Goal: Information Seeking & Learning: Check status

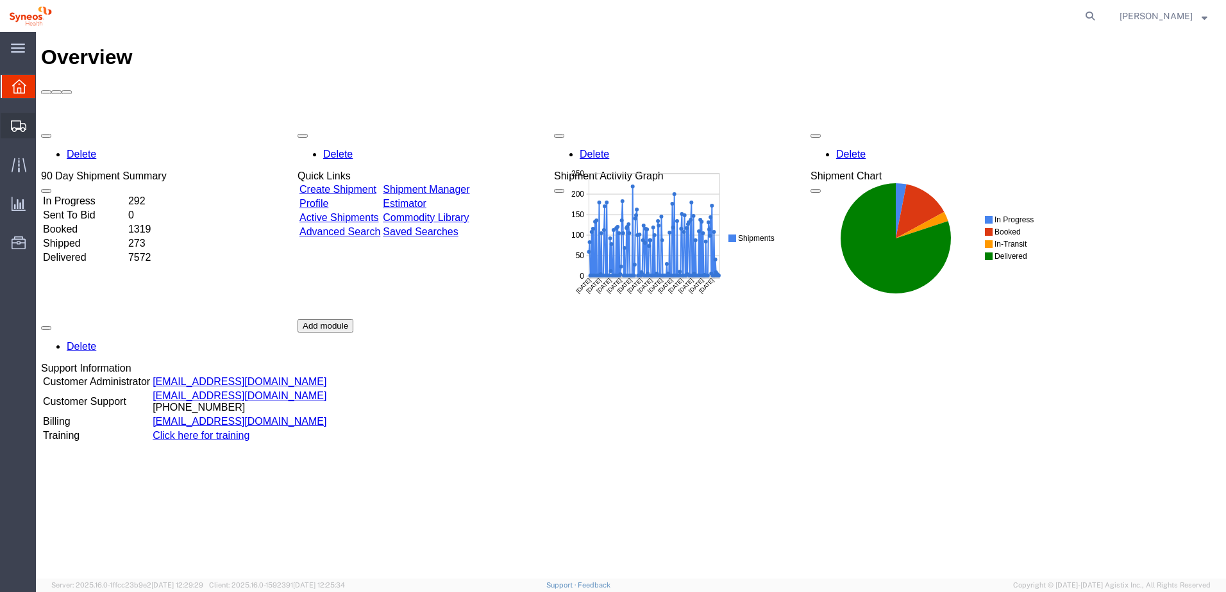
click at [0, 0] on span "Estimator" at bounding box center [0, 0] width 0 height 0
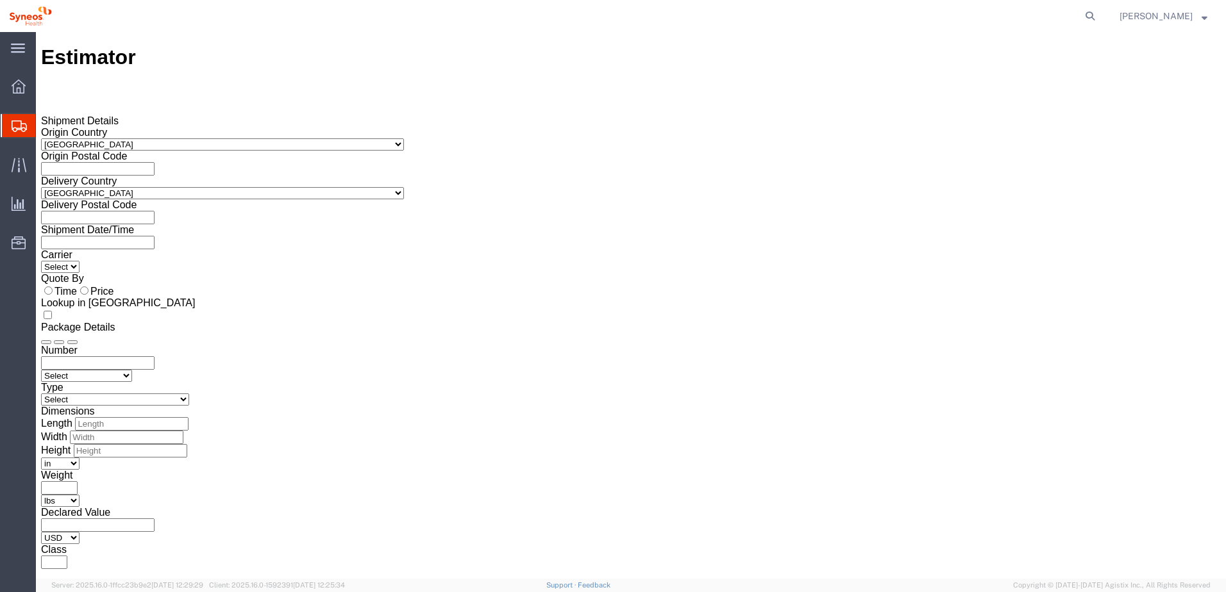
click at [295, 138] on select "Select [GEOGRAPHIC_DATA] [GEOGRAPHIC_DATA] [GEOGRAPHIC_DATA] [GEOGRAPHIC_DATA] …" at bounding box center [222, 144] width 363 height 12
select select "UA"
click at [214, 138] on select "Select [GEOGRAPHIC_DATA] [GEOGRAPHIC_DATA] [GEOGRAPHIC_DATA] [GEOGRAPHIC_DATA] …" at bounding box center [222, 144] width 363 height 12
click at [294, 188] on select "Select [GEOGRAPHIC_DATA] [GEOGRAPHIC_DATA] [GEOGRAPHIC_DATA] [GEOGRAPHIC_DATA] …" at bounding box center [222, 193] width 363 height 12
select select "UA"
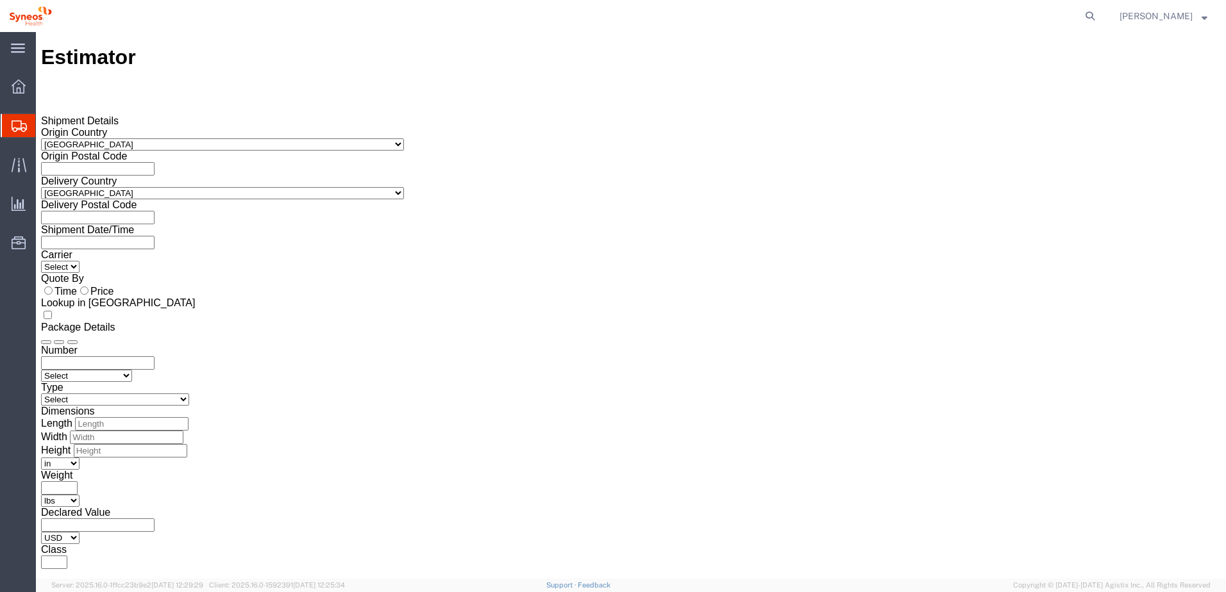
click at [214, 187] on select "Select [GEOGRAPHIC_DATA] [GEOGRAPHIC_DATA] [GEOGRAPHIC_DATA] [GEOGRAPHIC_DATA] …" at bounding box center [222, 193] width 363 height 12
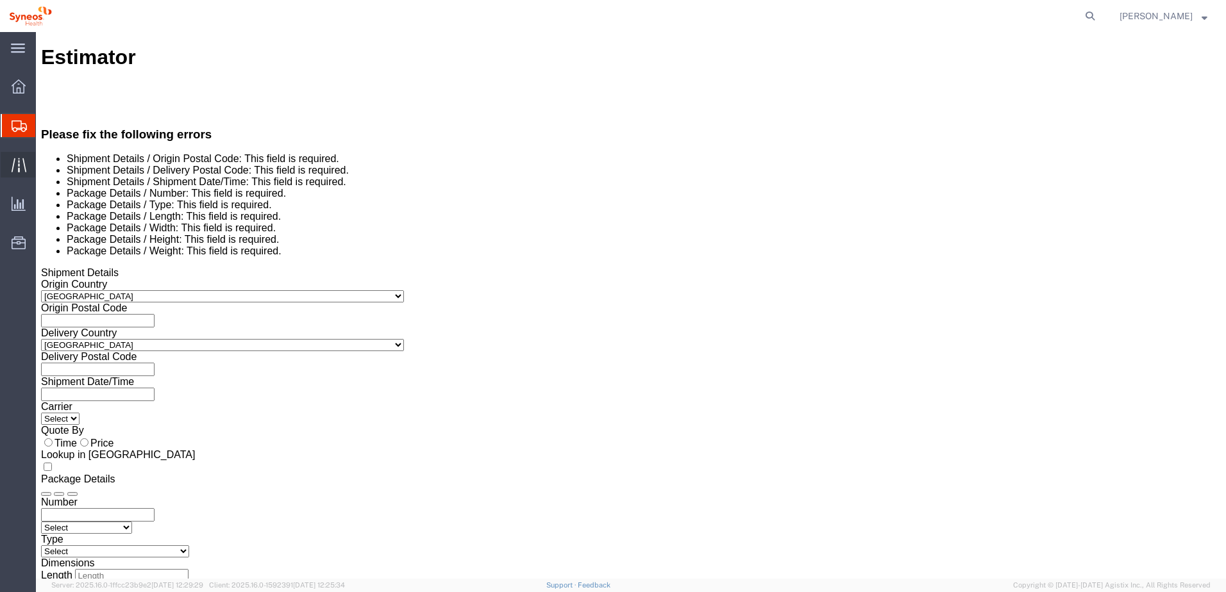
click at [24, 162] on icon at bounding box center [19, 165] width 15 height 15
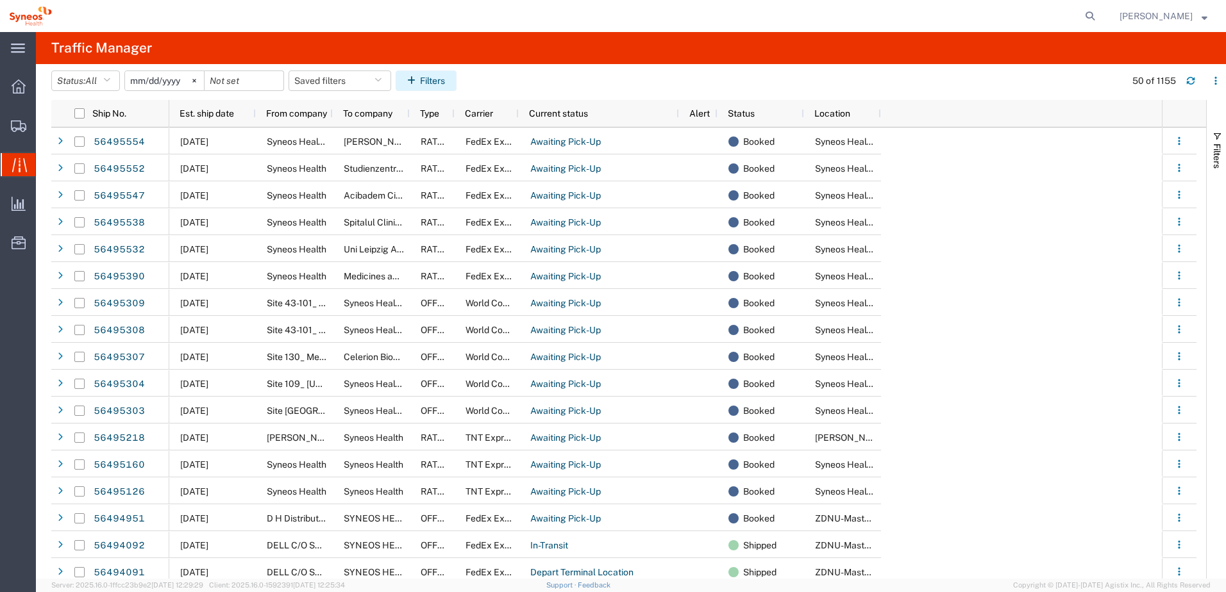
click at [453, 78] on button "Filters" at bounding box center [426, 81] width 61 height 21
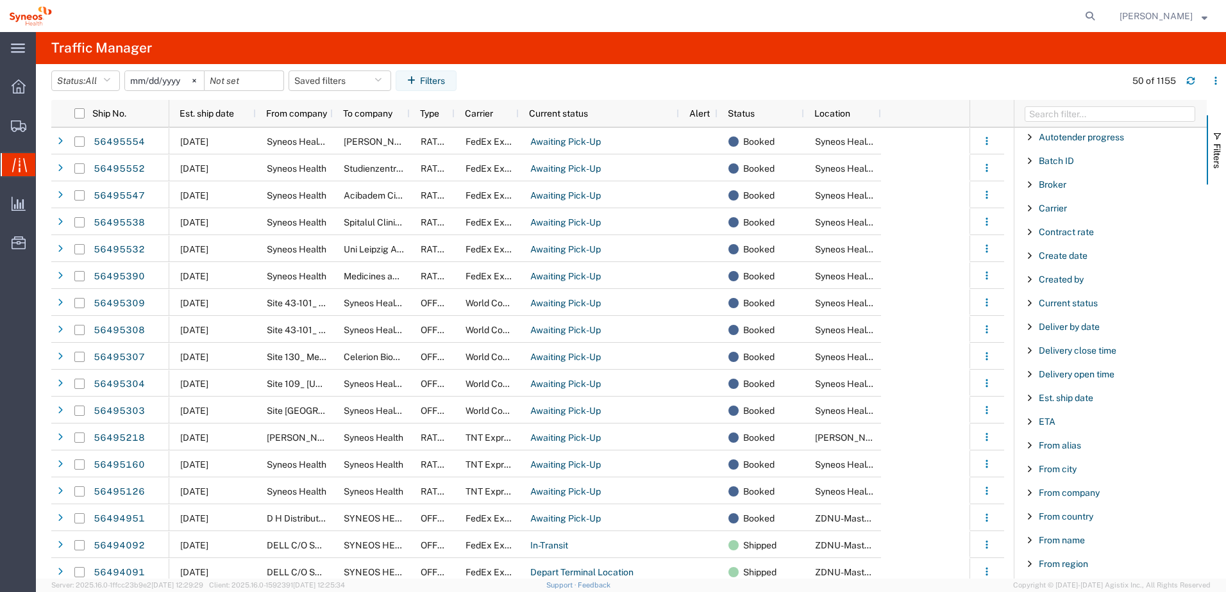
scroll to position [128, 0]
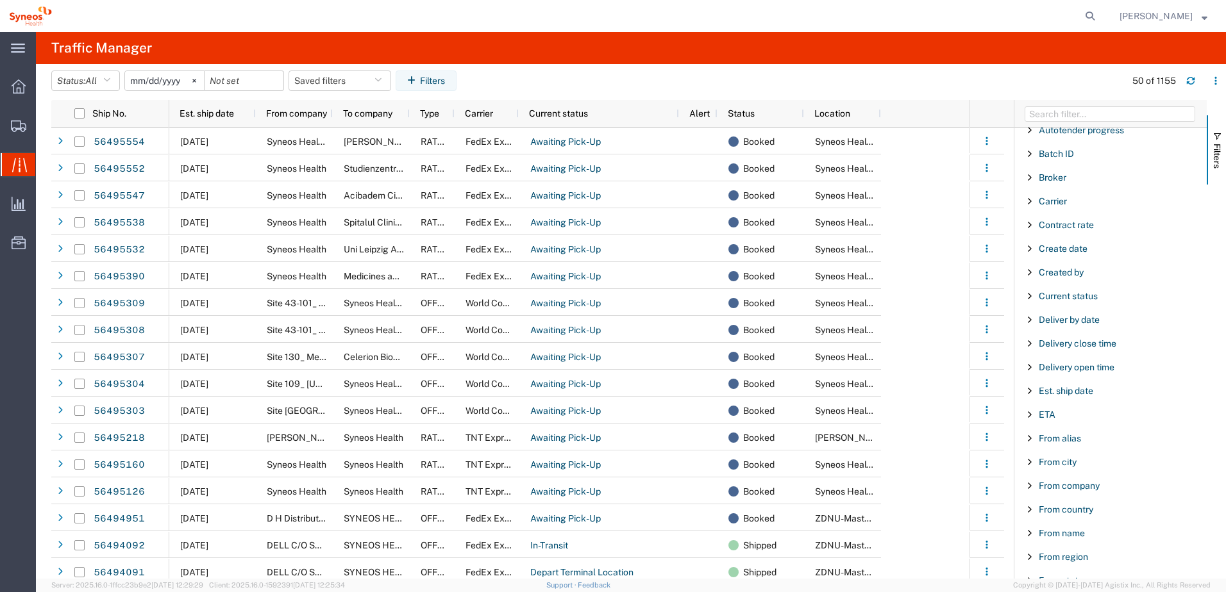
click at [1026, 509] on span "Filter List 67 Filters" at bounding box center [1030, 510] width 10 height 10
click at [1053, 548] on select "includes excludes" at bounding box center [1115, 545] width 168 height 21
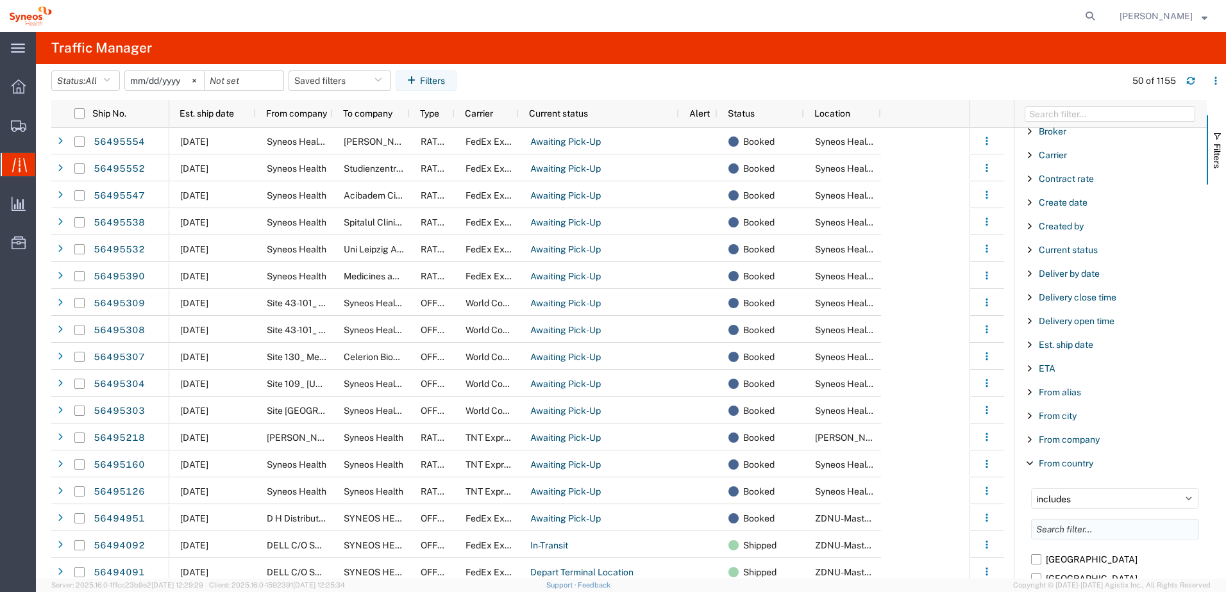
scroll to position [321, 0]
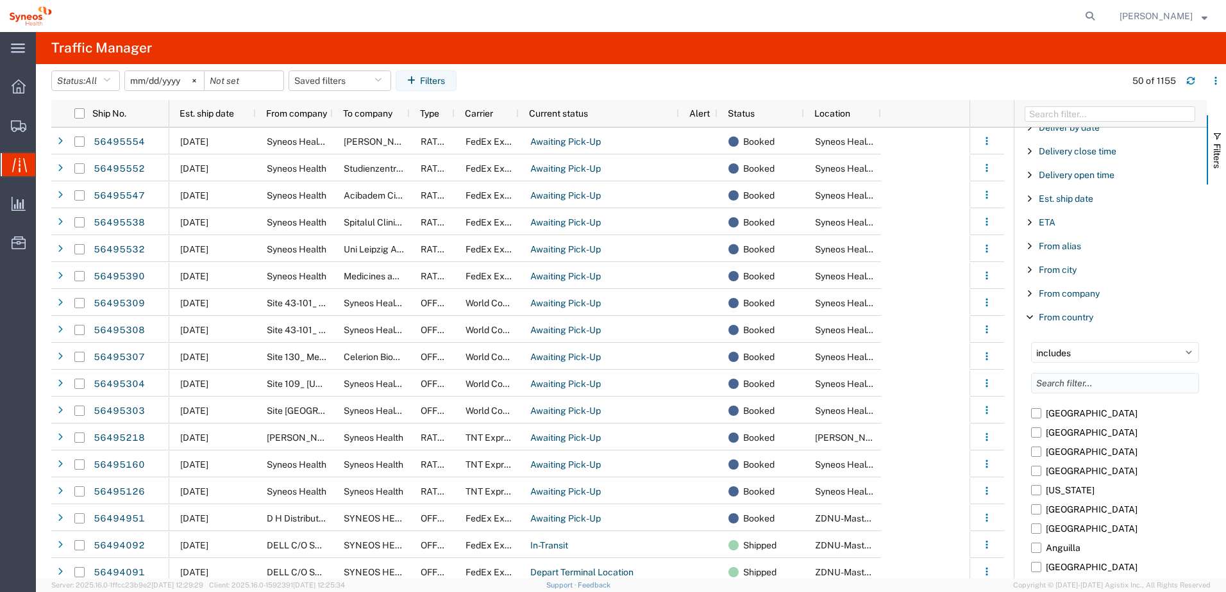
click at [1087, 388] on input "Filter List 67 Filters" at bounding box center [1115, 383] width 168 height 21
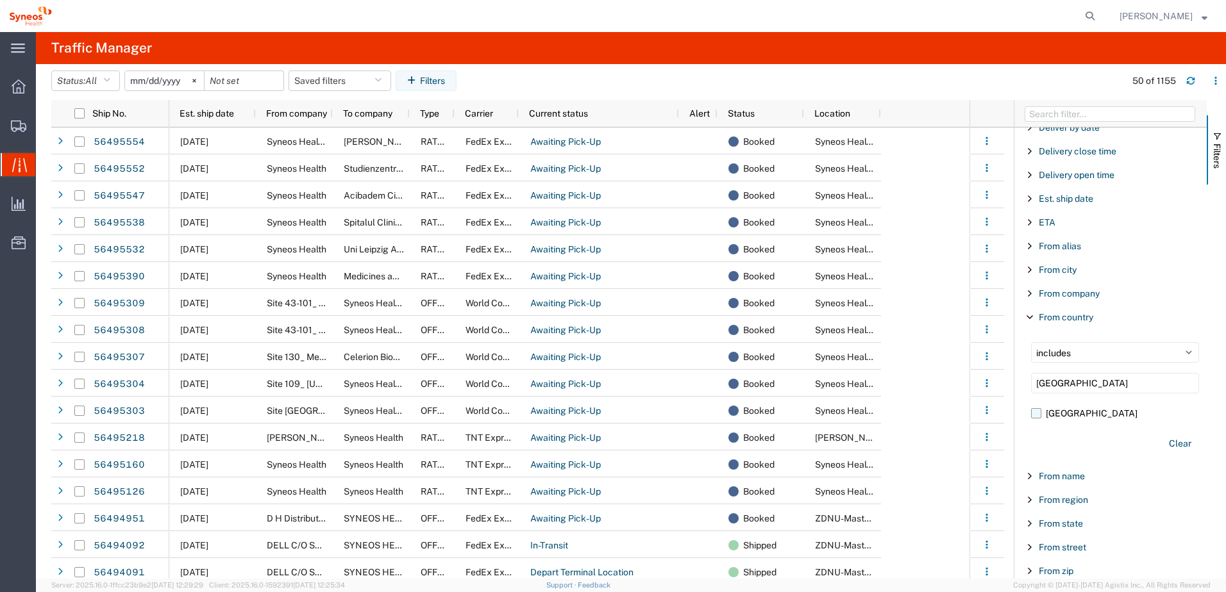
type input "[GEOGRAPHIC_DATA]"
click at [1039, 415] on label "[GEOGRAPHIC_DATA]" at bounding box center [1115, 413] width 168 height 19
click at [0, 0] on input "[GEOGRAPHIC_DATA]" at bounding box center [0, 0] width 0 height 0
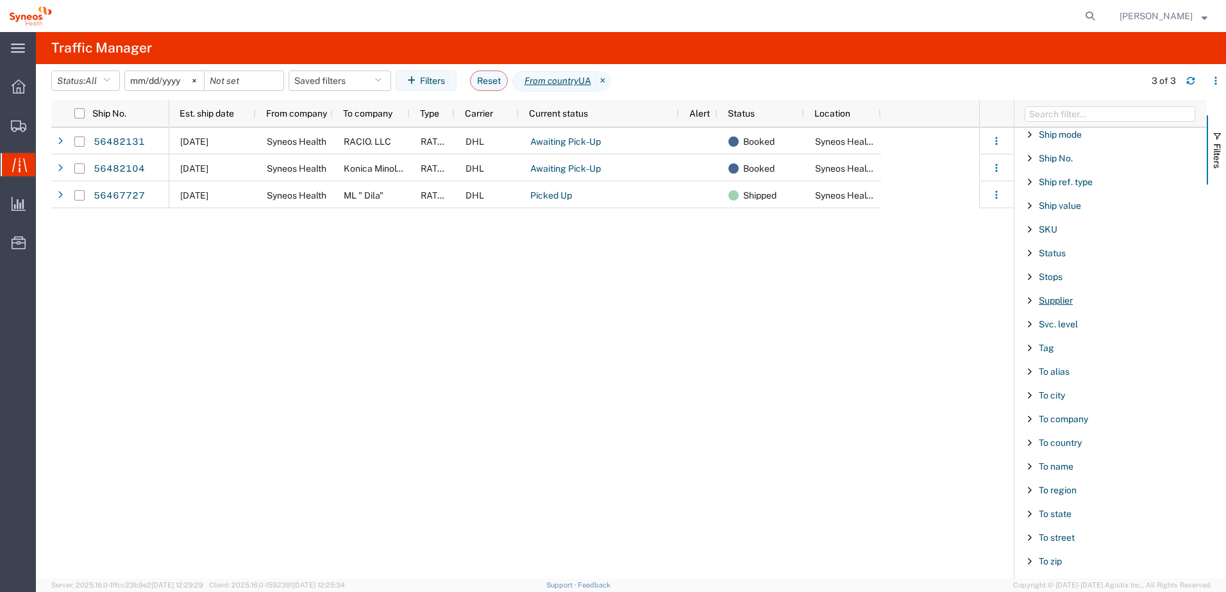
scroll to position [1218, 0]
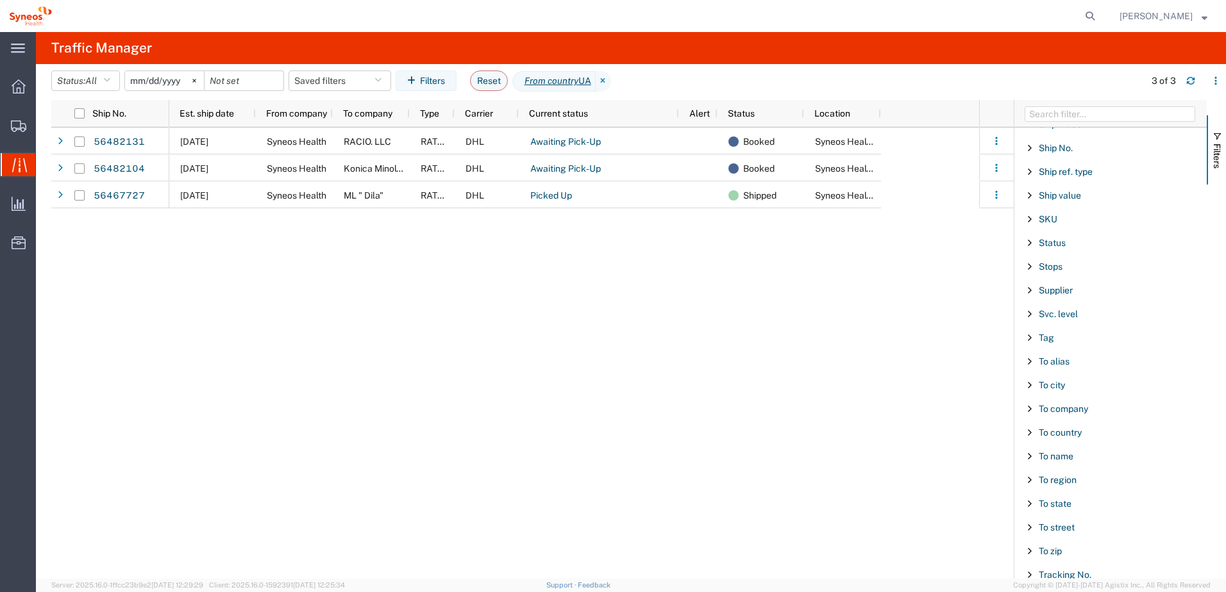
click at [1030, 432] on span "Filter List 67 Filters" at bounding box center [1030, 433] width 10 height 10
click at [1048, 500] on input "Filter List 67 Filters" at bounding box center [1115, 499] width 168 height 21
type input "[GEOGRAPHIC_DATA]"
click at [1039, 530] on label "[GEOGRAPHIC_DATA]" at bounding box center [1115, 528] width 168 height 19
click at [0, 0] on input "[GEOGRAPHIC_DATA]" at bounding box center [0, 0] width 0 height 0
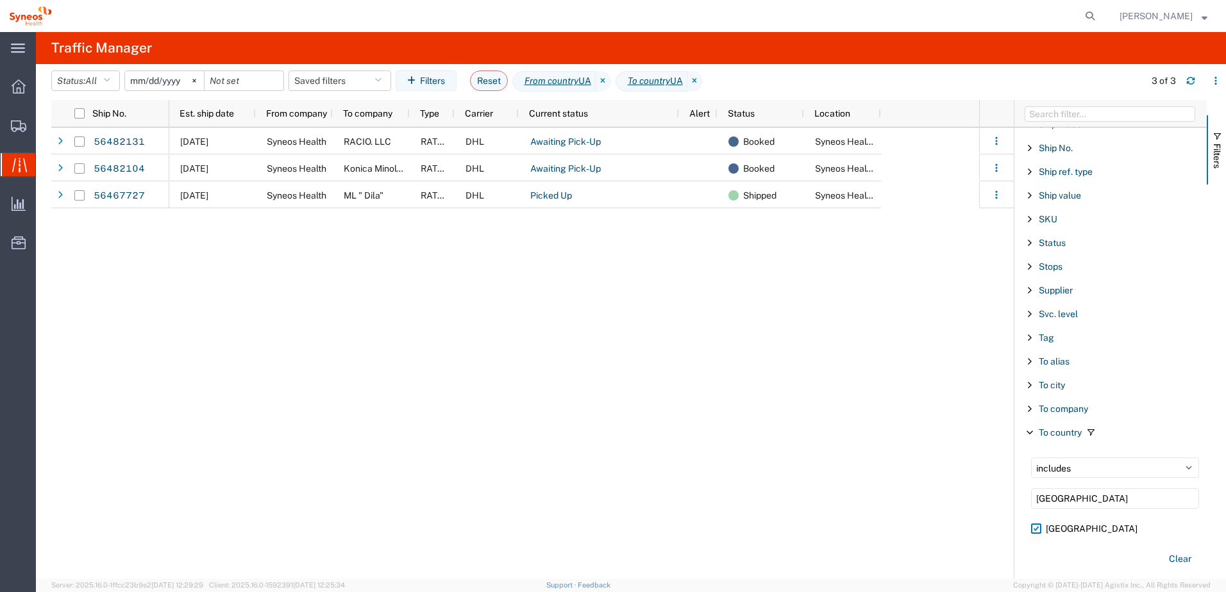
click at [186, 78] on input "[DATE]" at bounding box center [164, 80] width 79 height 19
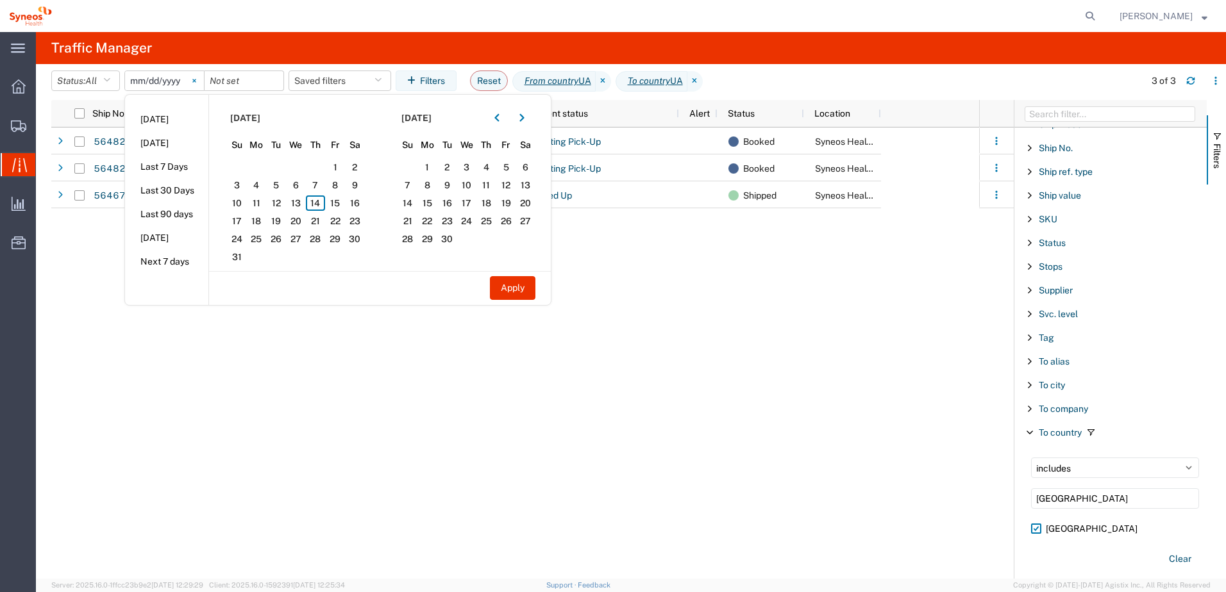
click at [196, 80] on icon at bounding box center [193, 80] width 3 height 3
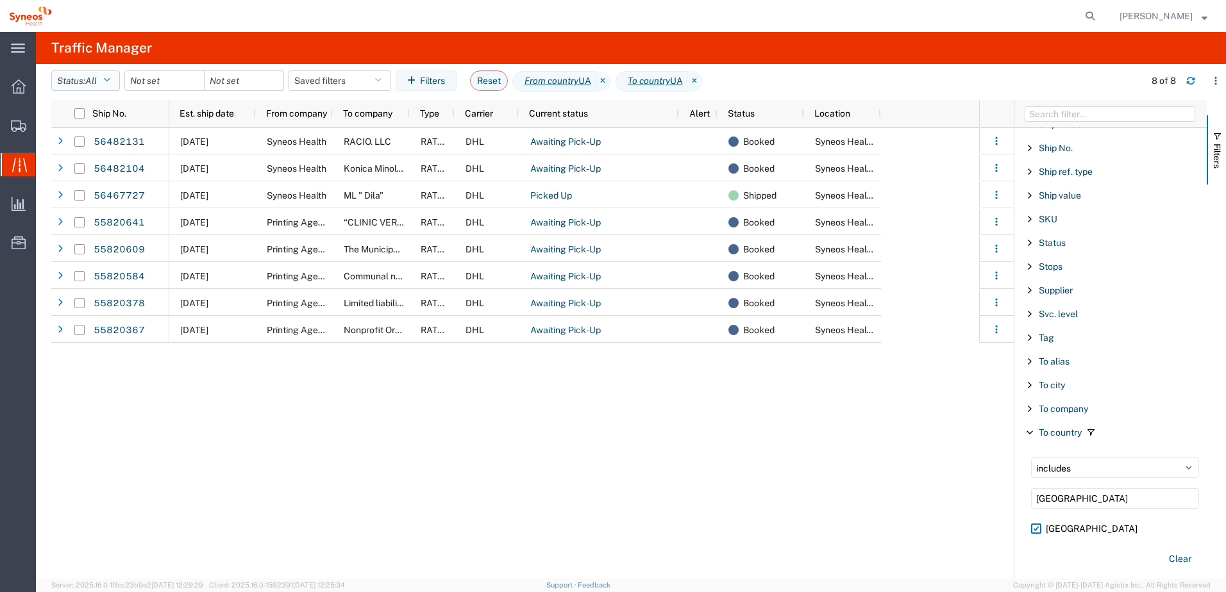
click at [106, 78] on button "Status: All" at bounding box center [85, 81] width 69 height 21
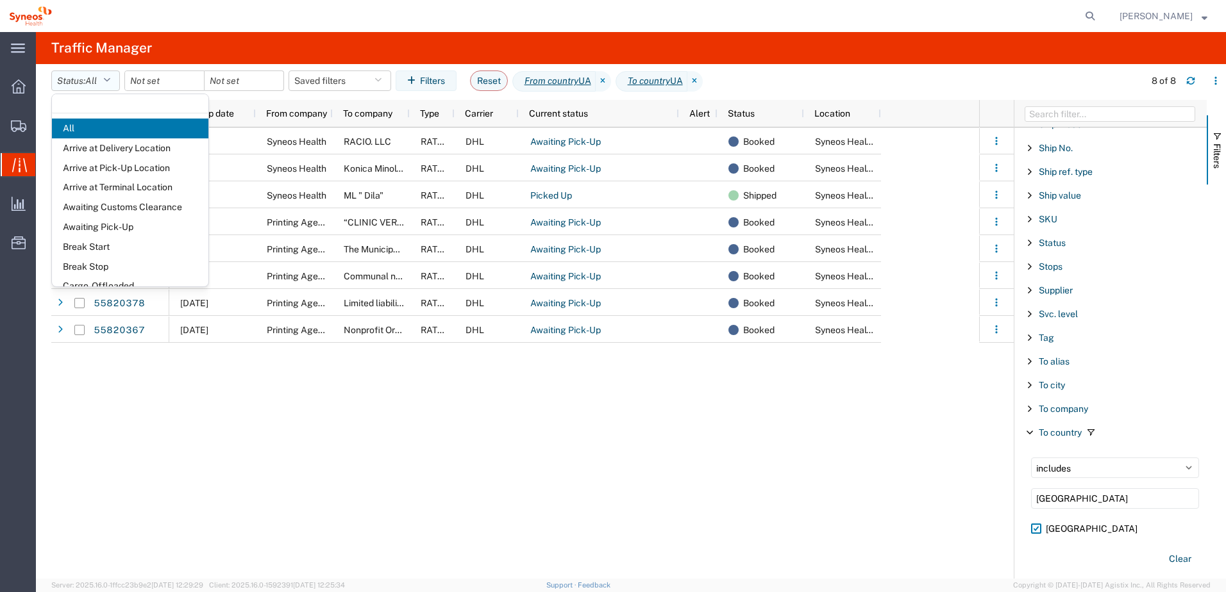
click at [103, 79] on button "Status: All" at bounding box center [85, 81] width 69 height 21
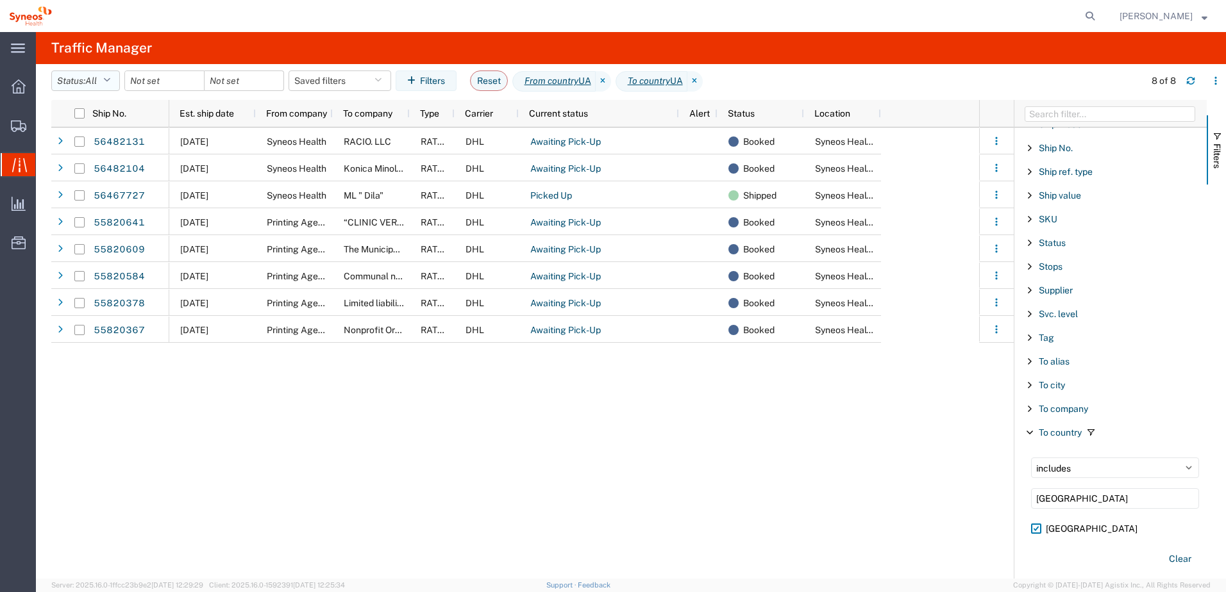
click at [115, 76] on button "Status: All" at bounding box center [85, 81] width 69 height 21
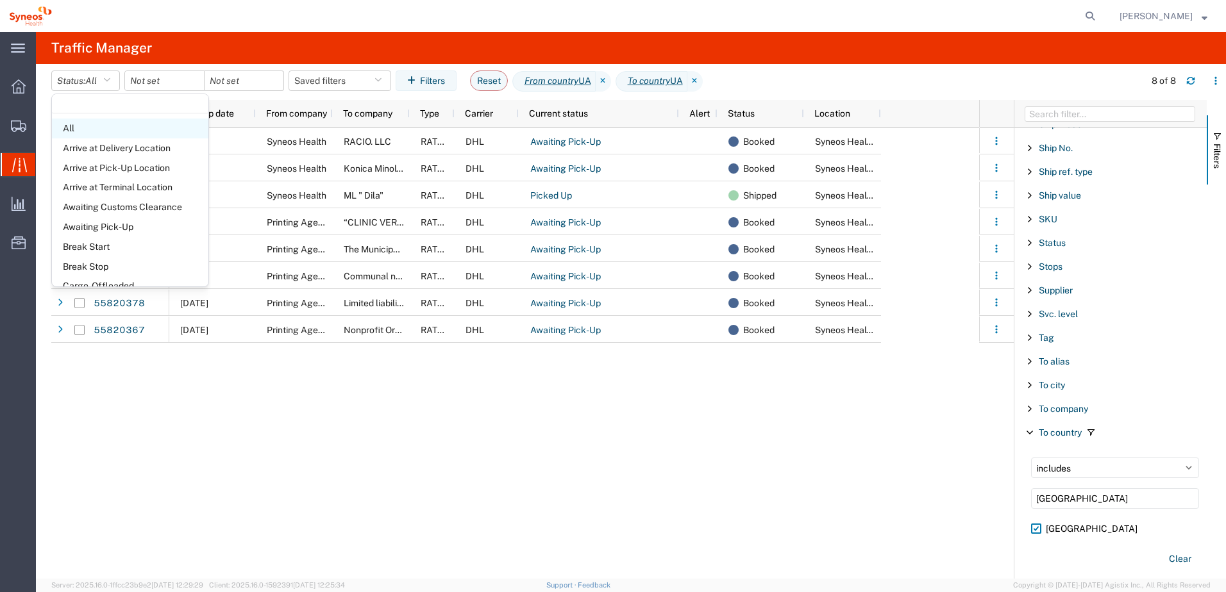
click at [92, 126] on span "All" at bounding box center [130, 129] width 156 height 20
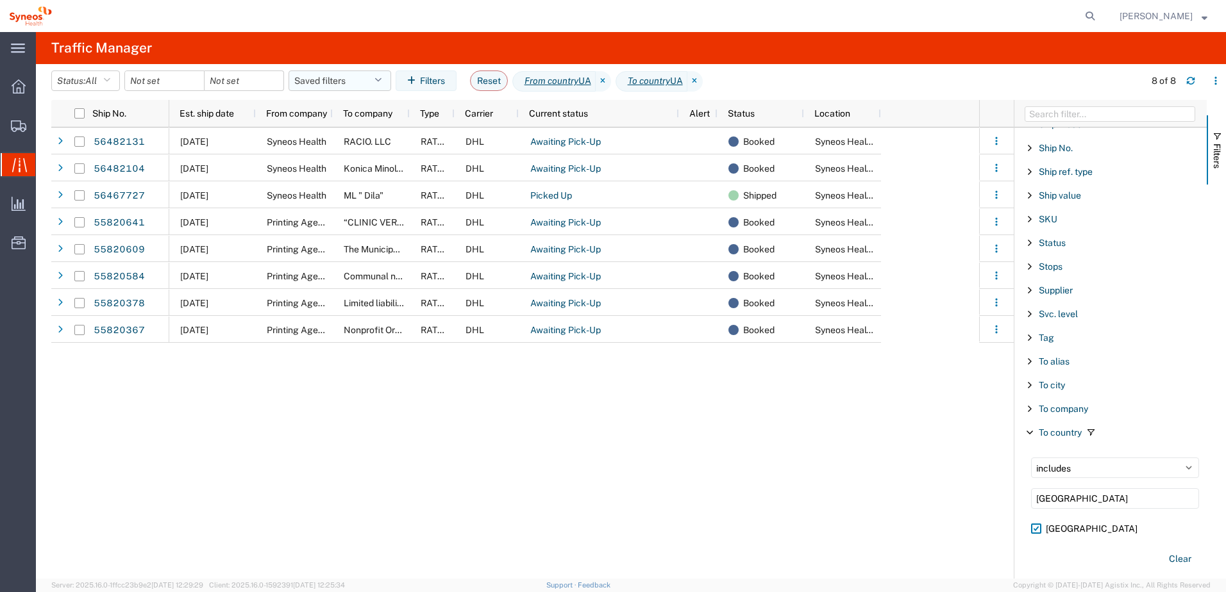
click at [349, 79] on button "Saved filters" at bounding box center [340, 81] width 103 height 21
click at [442, 401] on div "[DATE] Syneos Health RACIO. LLC RATED DHL Awaiting Pick-Up Booked Syneos Health…" at bounding box center [574, 353] width 810 height 451
click at [191, 86] on input "date" at bounding box center [164, 80] width 79 height 19
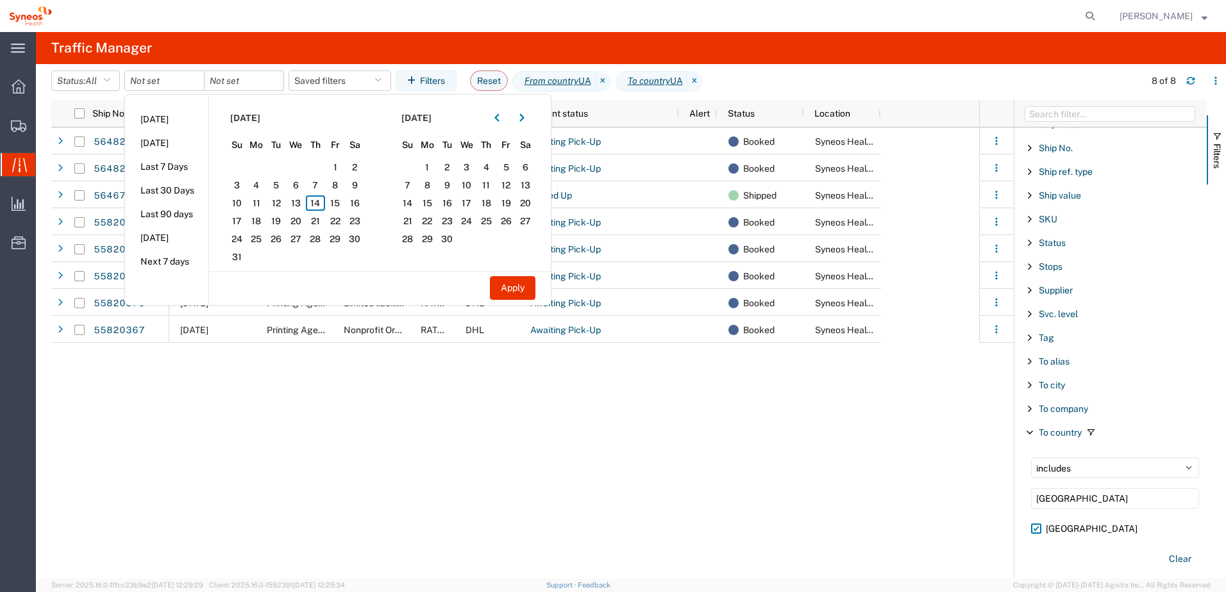
click at [260, 116] on span "[DATE]" at bounding box center [245, 118] width 30 height 13
click at [499, 119] on icon "button" at bounding box center [496, 117] width 5 height 9
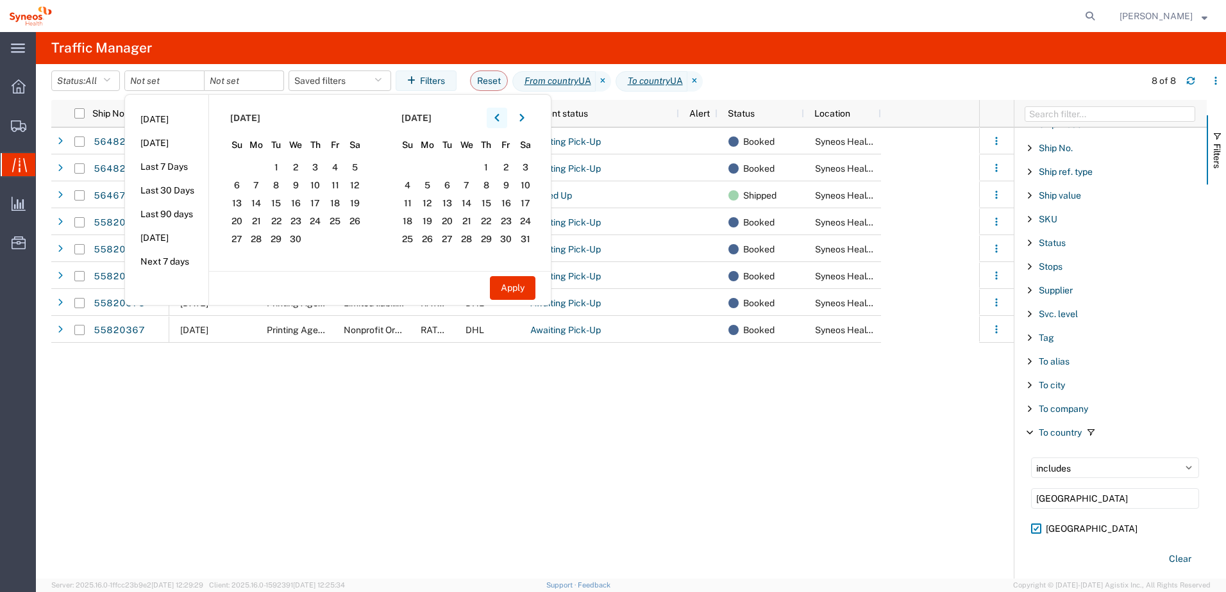
click at [499, 119] on icon "button" at bounding box center [496, 117] width 5 height 9
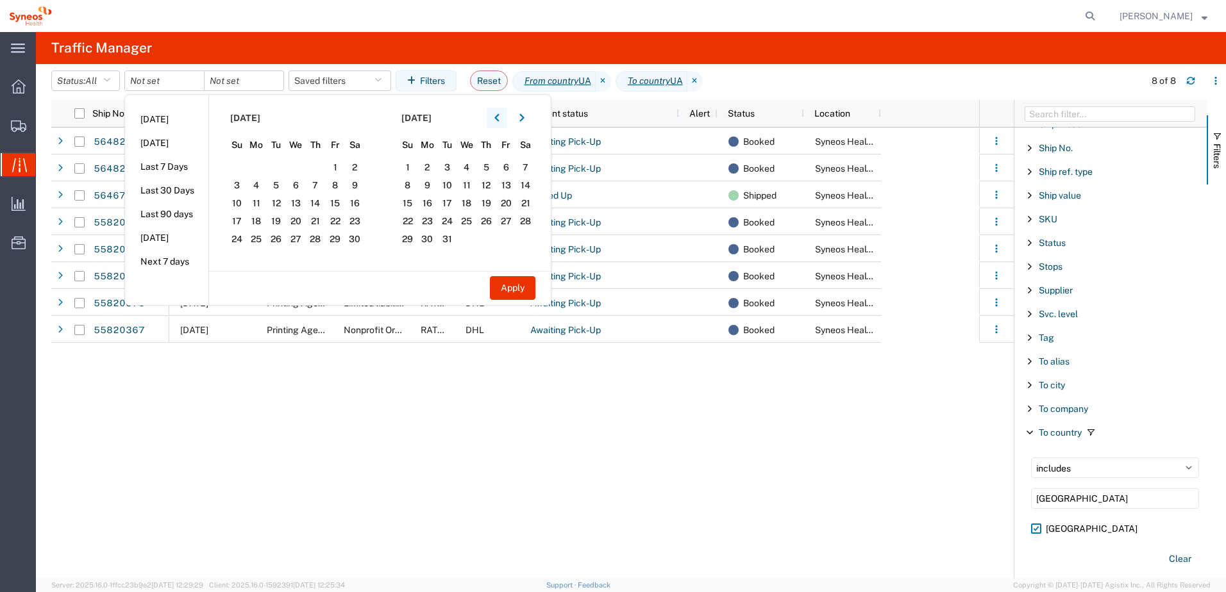
click at [499, 119] on icon "button" at bounding box center [496, 117] width 5 height 9
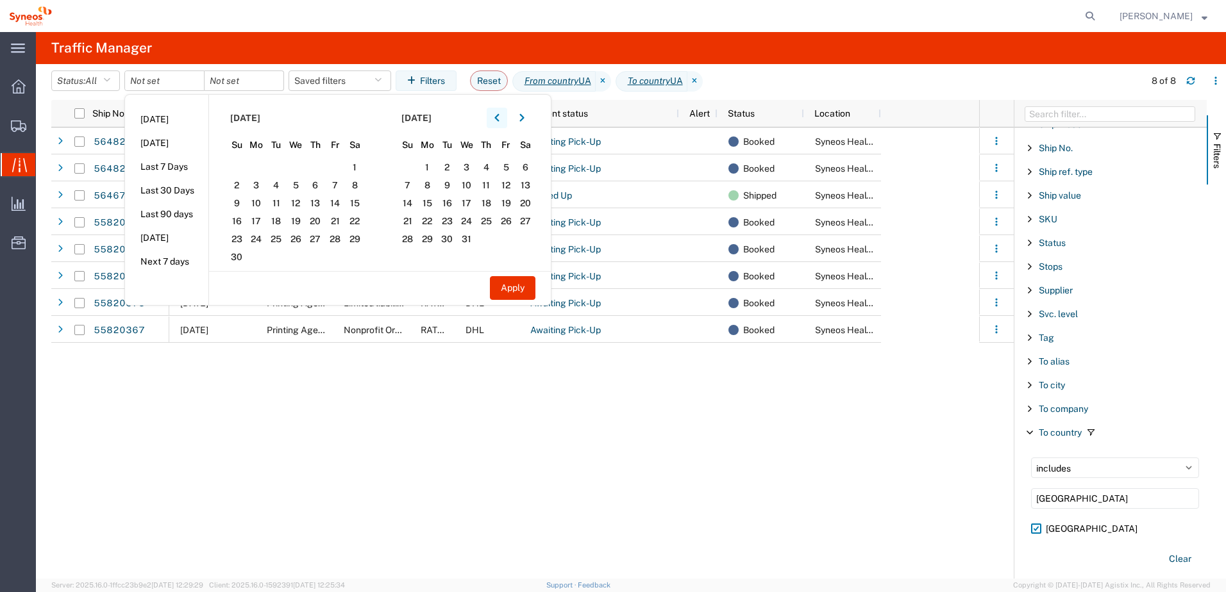
click at [499, 119] on icon "button" at bounding box center [496, 117] width 5 height 9
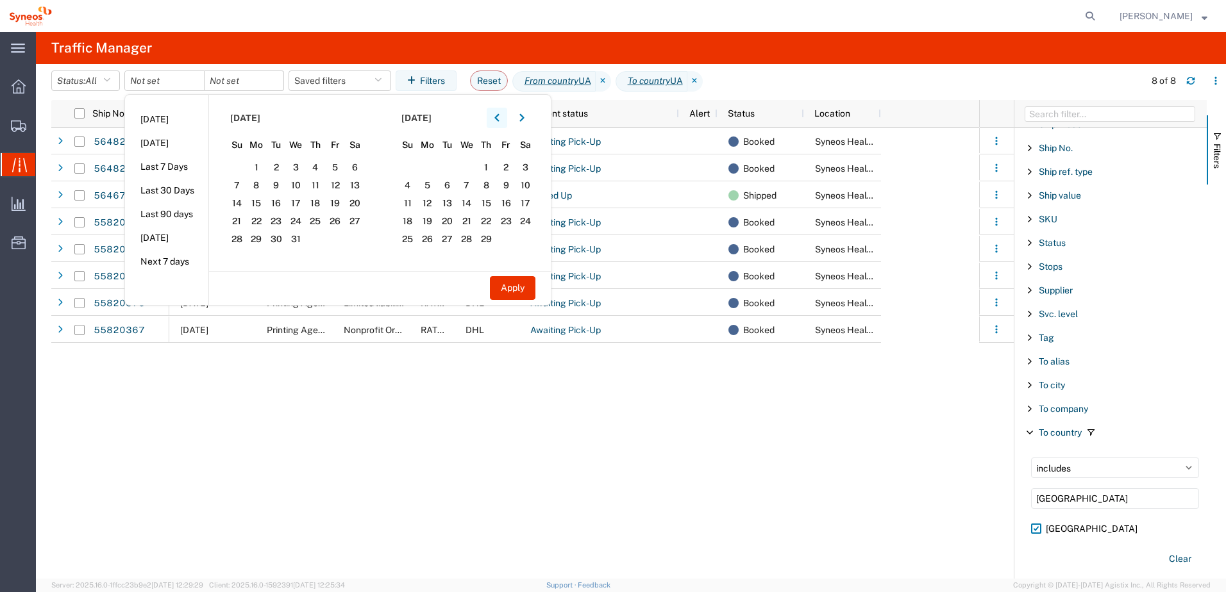
click at [499, 119] on icon "button" at bounding box center [496, 117] width 5 height 9
click at [499, 119] on icon "button" at bounding box center [496, 118] width 4 height 8
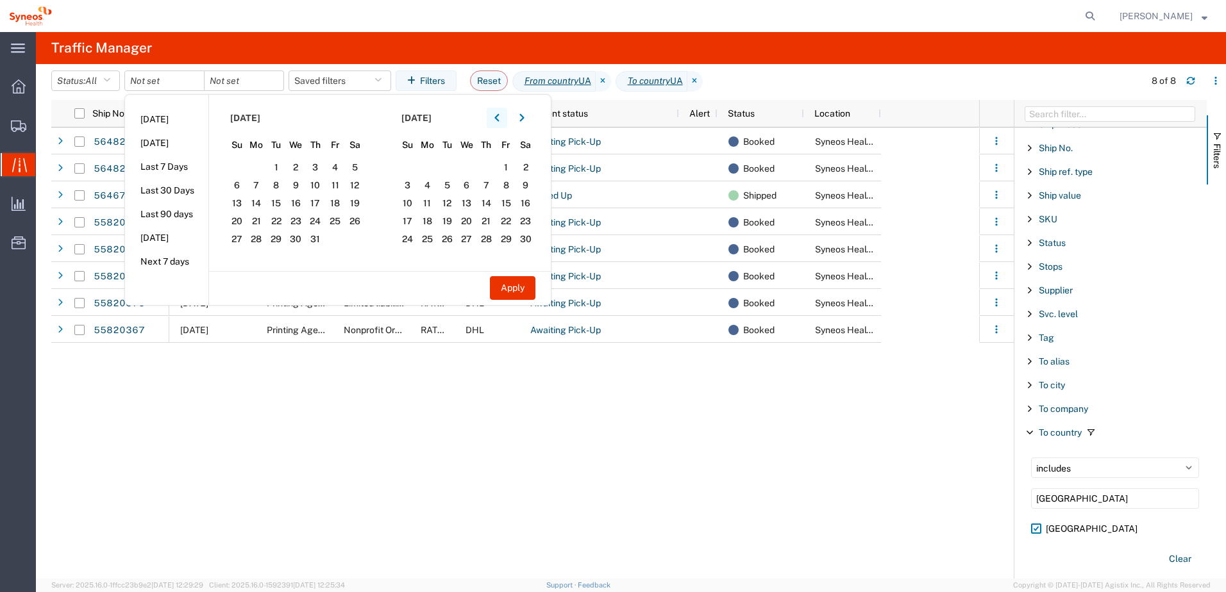
click at [499, 119] on icon "button" at bounding box center [496, 118] width 4 height 8
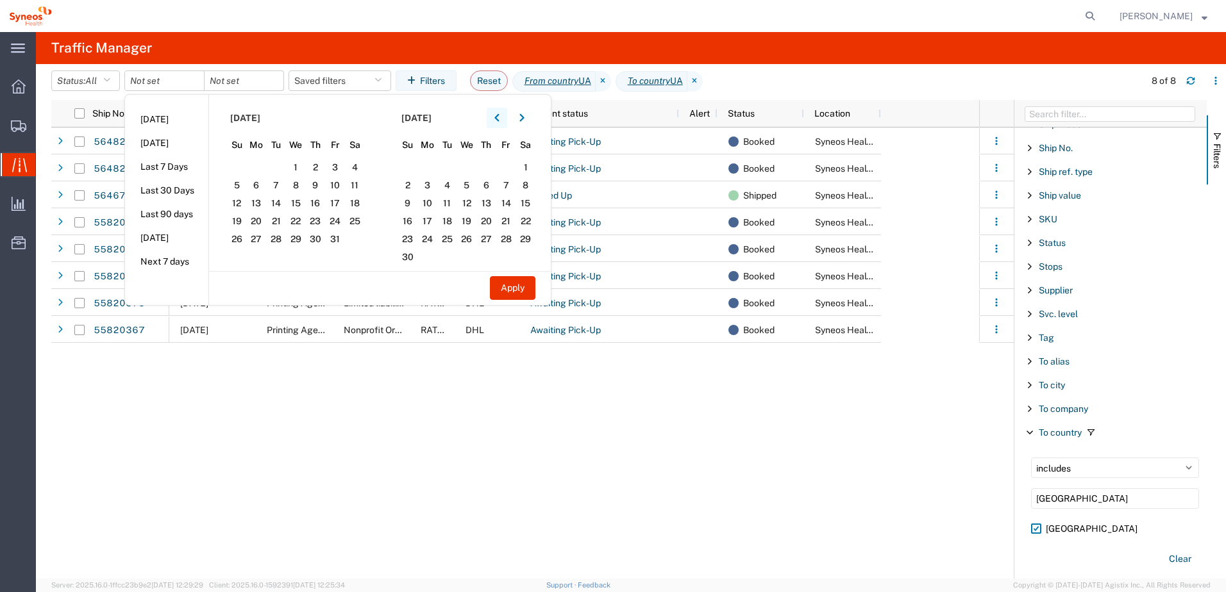
click at [499, 119] on icon "button" at bounding box center [496, 118] width 4 height 8
click at [245, 167] on span "1" at bounding box center [237, 167] width 20 height 15
click at [524, 287] on button "Apply" at bounding box center [513, 288] width 46 height 24
type input "[DATE]"
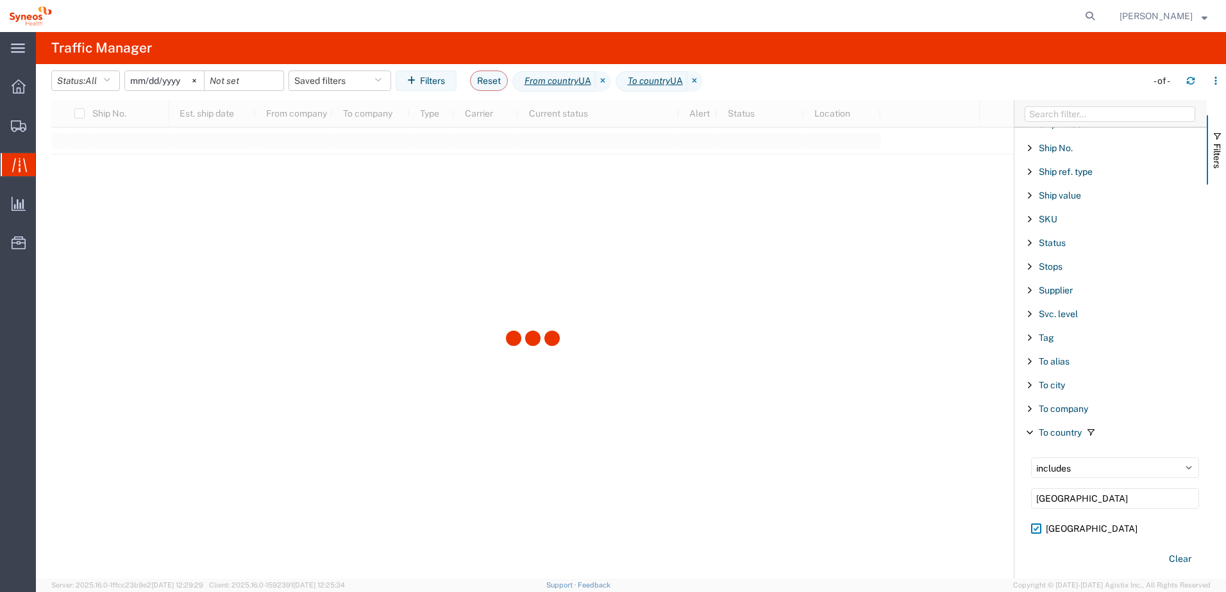
scroll to position [1192, 0]
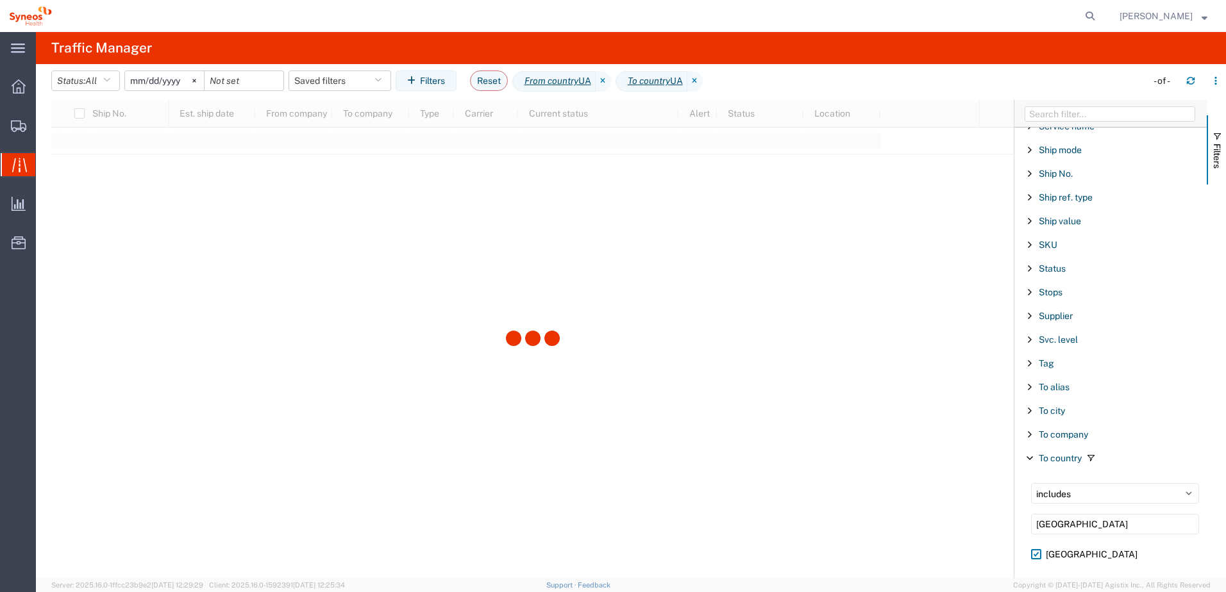
click at [1031, 268] on span "Filter List 67 Filters" at bounding box center [1030, 268] width 10 height 10
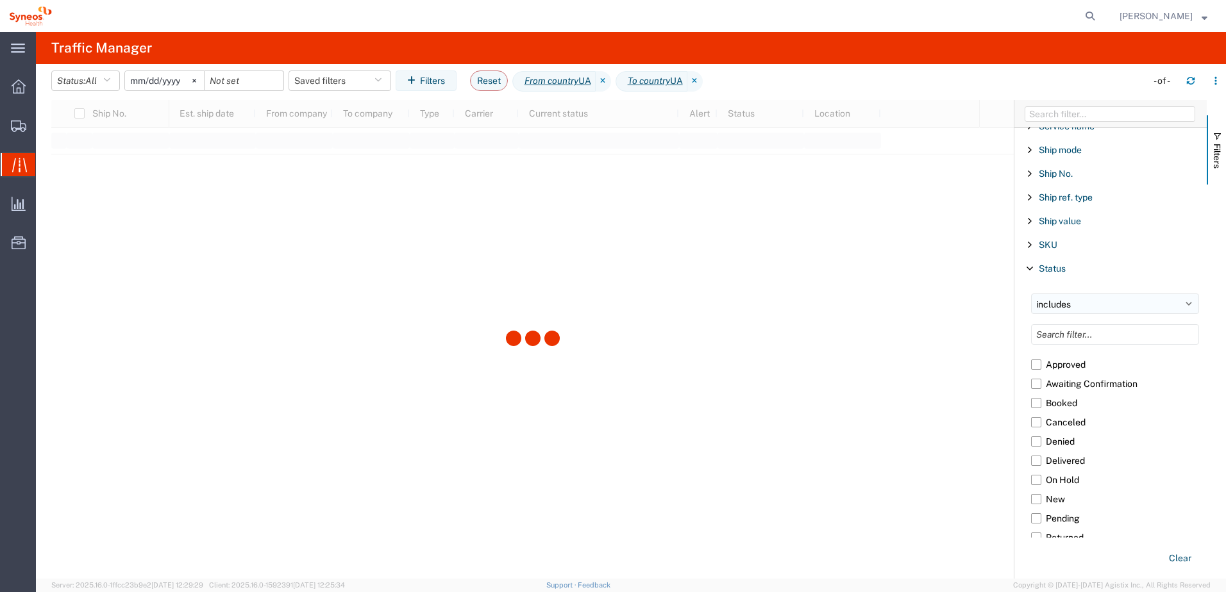
click at [1075, 309] on select "includes excludes" at bounding box center [1115, 304] width 168 height 21
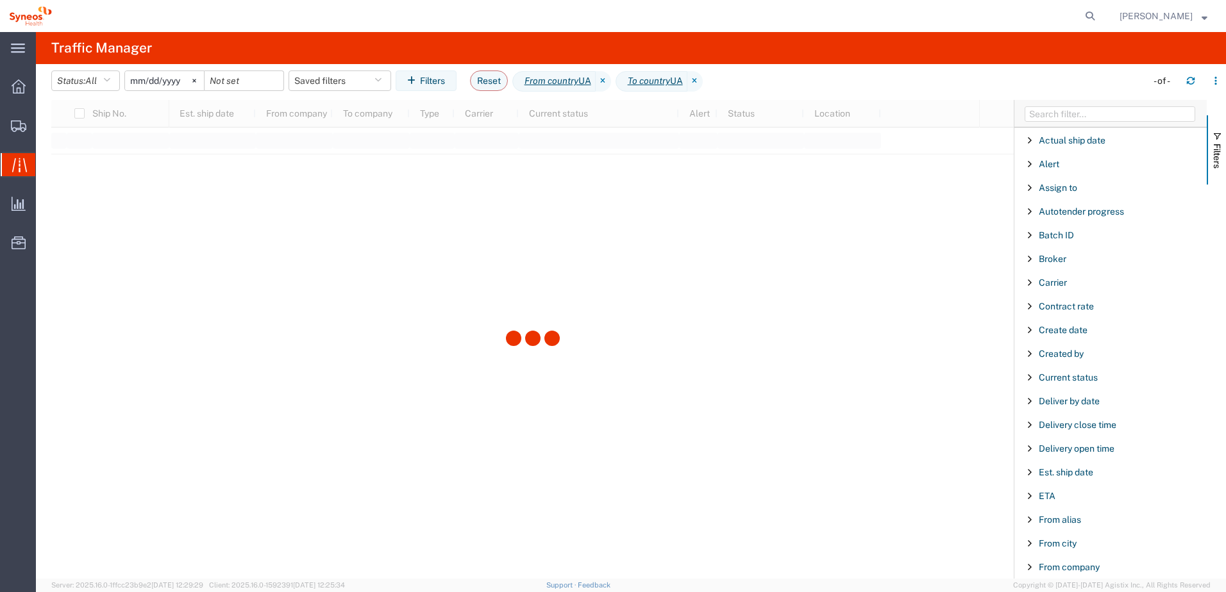
scroll to position [0, 0]
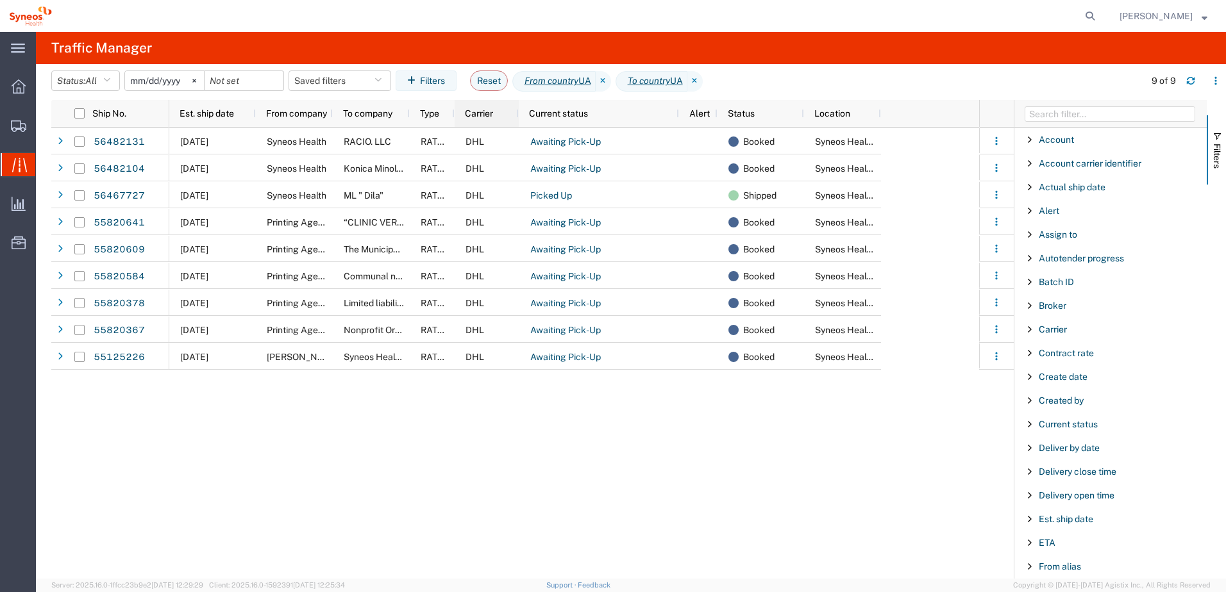
drag, startPoint x: 414, startPoint y: 115, endPoint x: 462, endPoint y: 117, distance: 48.8
click at [462, 117] on div "Est. ship date From company To company Type Carrier Current status Alert Status…" at bounding box center [525, 113] width 712 height 27
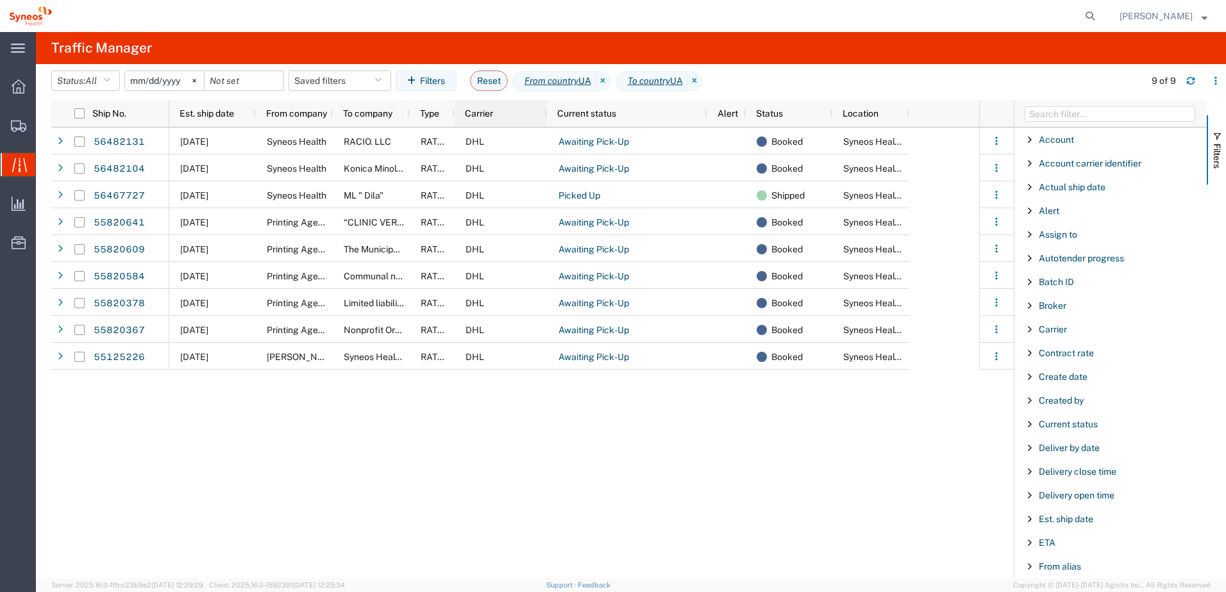
drag, startPoint x: 517, startPoint y: 116, endPoint x: 546, endPoint y: 116, distance: 28.2
click at [546, 116] on div at bounding box center [546, 113] width 5 height 27
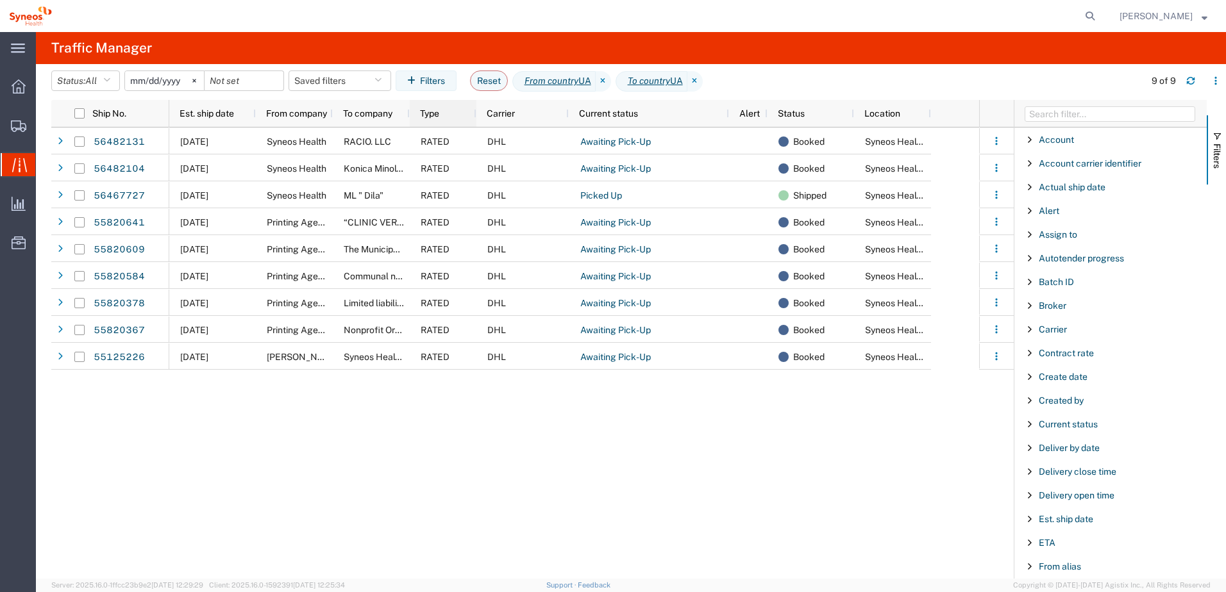
drag, startPoint x: 453, startPoint y: 112, endPoint x: 474, endPoint y: 113, distance: 20.6
click at [474, 113] on div at bounding box center [475, 113] width 5 height 27
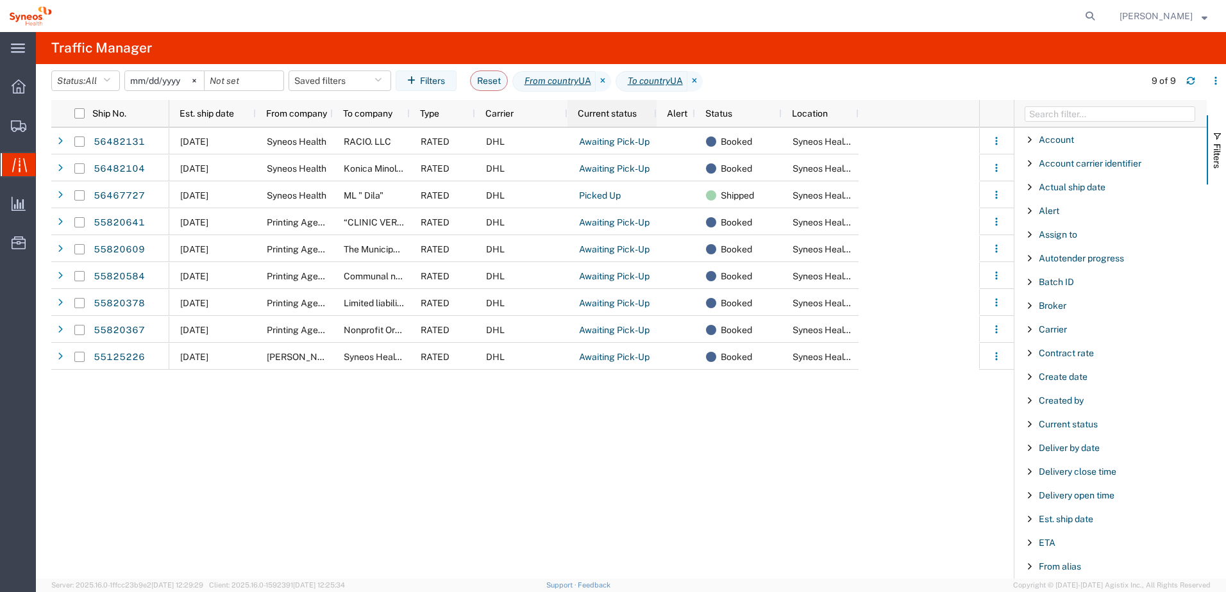
drag, startPoint x: 725, startPoint y: 113, endPoint x: 654, endPoint y: 113, distance: 71.2
click at [654, 113] on div at bounding box center [655, 113] width 5 height 27
drag, startPoint x: 855, startPoint y: 115, endPoint x: 939, endPoint y: 126, distance: 84.1
click at [943, 125] on div at bounding box center [945, 113] width 5 height 27
click at [505, 115] on span "Carrier" at bounding box center [499, 113] width 28 height 10
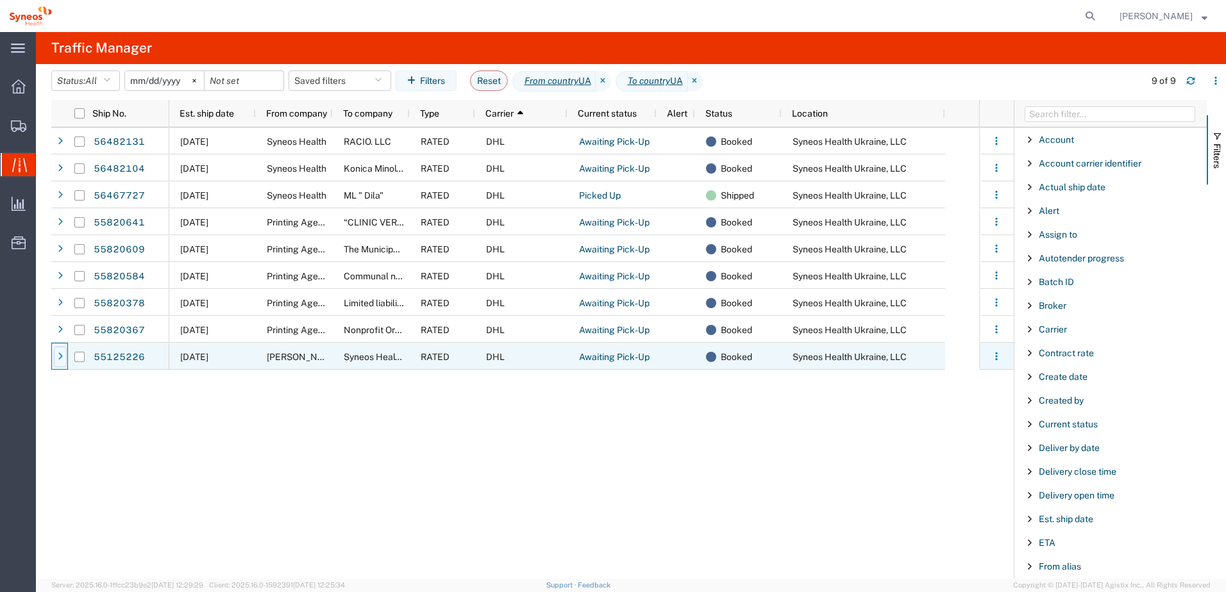
click at [59, 358] on icon at bounding box center [60, 357] width 5 height 9
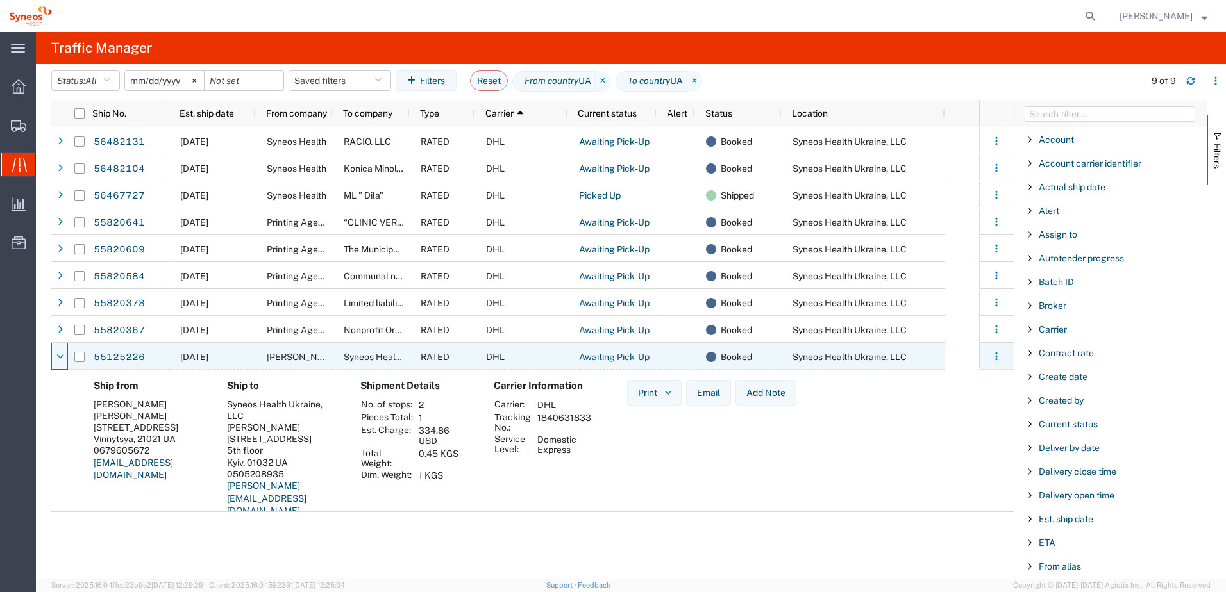
click at [59, 358] on icon at bounding box center [60, 357] width 8 height 9
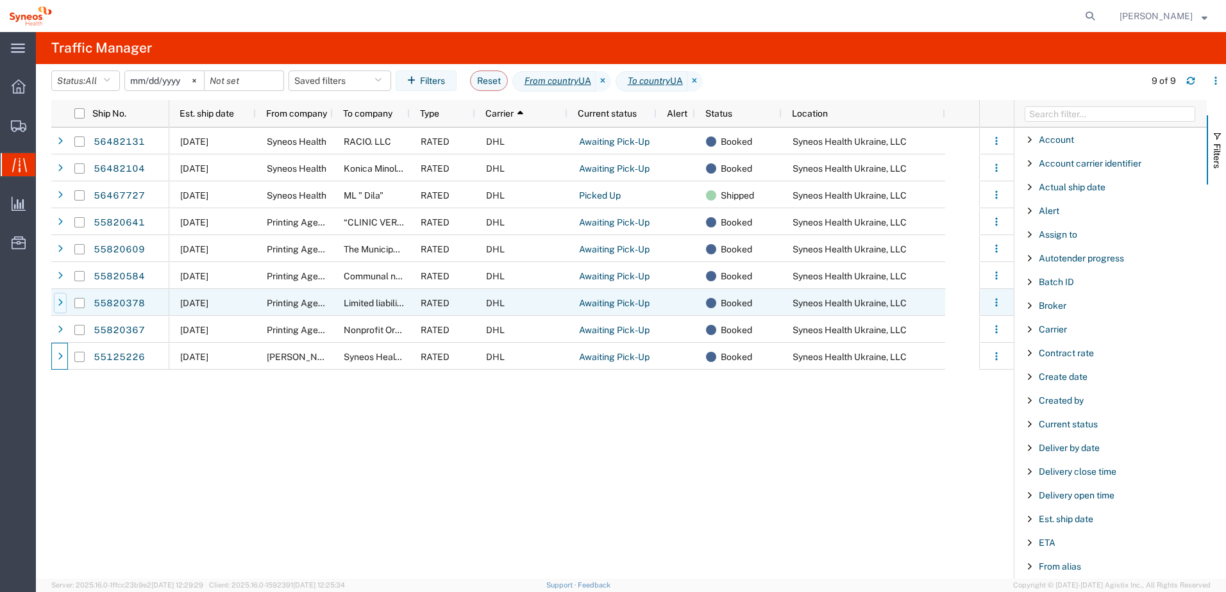
click at [56, 308] on div at bounding box center [60, 303] width 13 height 21
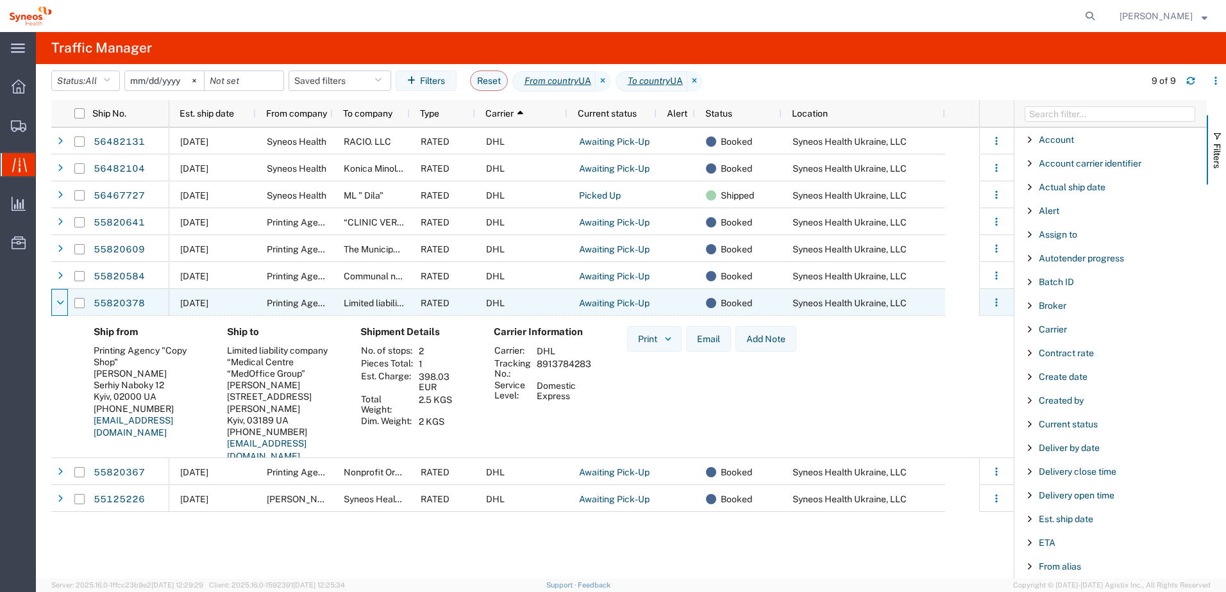
click at [56, 308] on div at bounding box center [60, 303] width 13 height 21
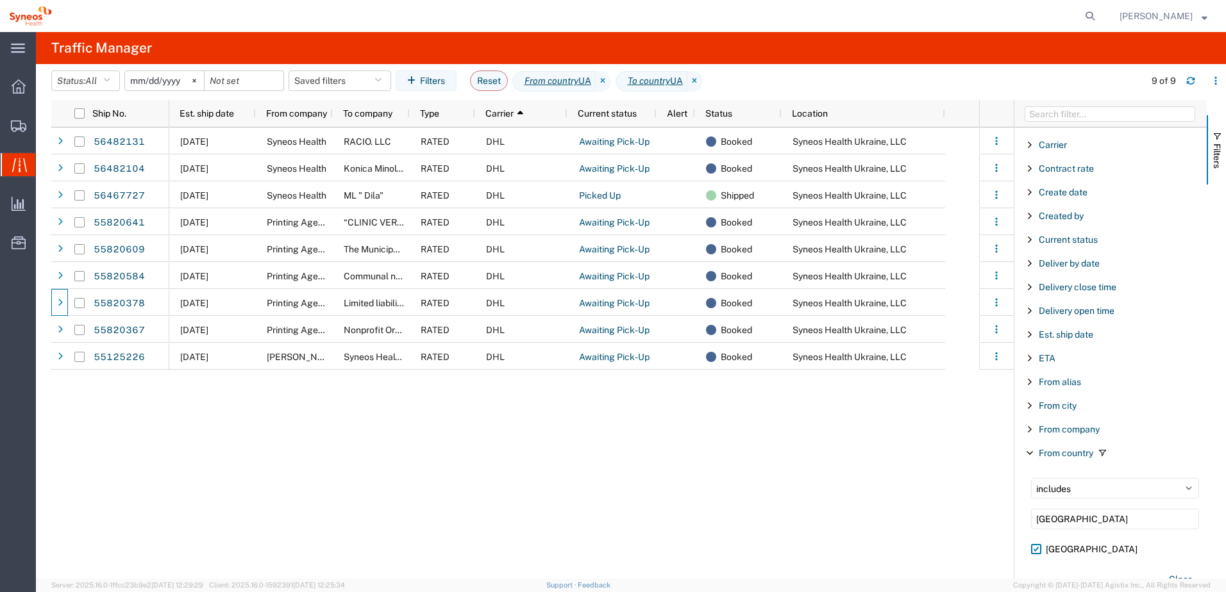
scroll to position [99, 0]
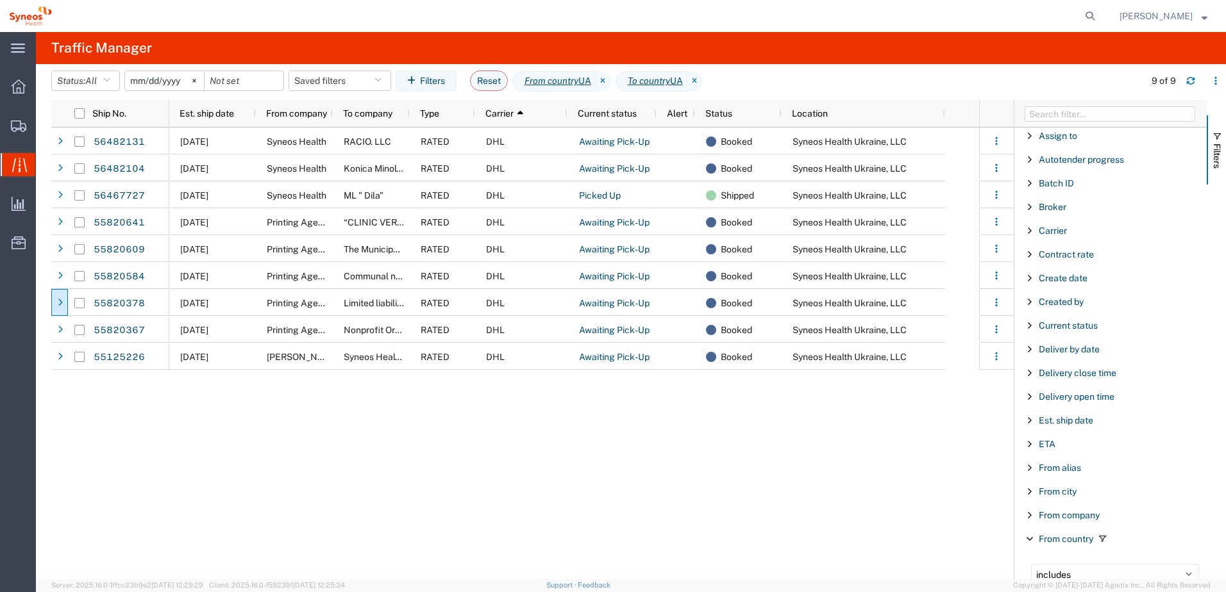
click at [1027, 233] on span "Filter List 67 Filters" at bounding box center [1030, 231] width 10 height 10
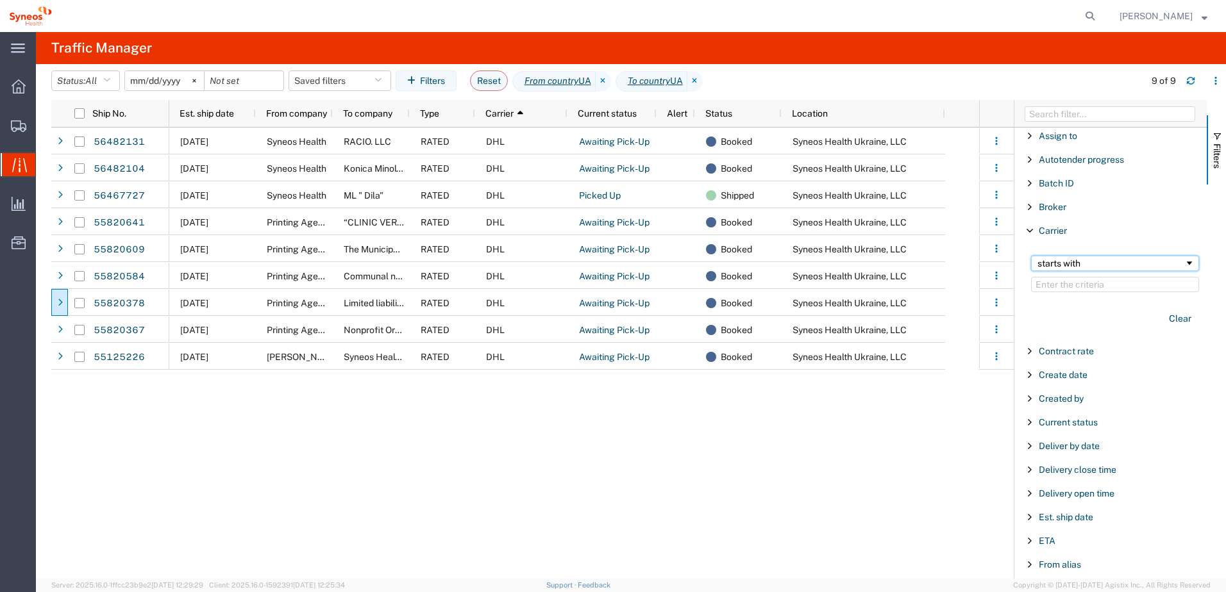
click at [1054, 262] on div "starts with" at bounding box center [1110, 263] width 147 height 10
click at [126, 119] on div "Ship No." at bounding box center [130, 113] width 77 height 21
